Goal: Navigation & Orientation: Understand site structure

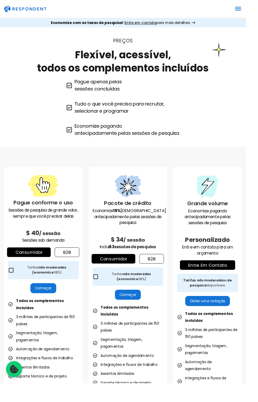
click at [248, 12] on icon "menu" at bounding box center [250, 9] width 8 height 8
click at [248, 8] on icon "menu" at bounding box center [250, 9] width 8 height 8
click at [247, 10] on icon "menu" at bounding box center [250, 9] width 8 height 8
click at [250, 8] on icon "menu" at bounding box center [250, 9] width 8 height 8
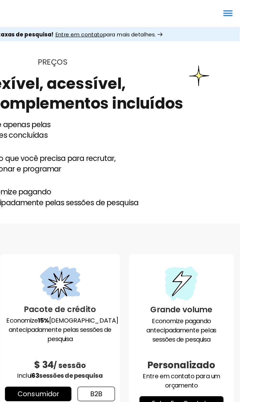
click at [248, 10] on icon "menu" at bounding box center [250, 9] width 8 height 8
click at [252, 10] on icon "menu" at bounding box center [250, 9] width 8 height 8
click at [250, 11] on icon "menu" at bounding box center [250, 9] width 8 height 8
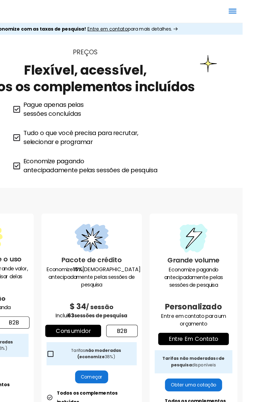
click at [247, 13] on icon "menu" at bounding box center [250, 9] width 8 height 8
click at [251, 9] on icon "menu" at bounding box center [250, 9] width 6 height 0
